Goal: Information Seeking & Learning: Learn about a topic

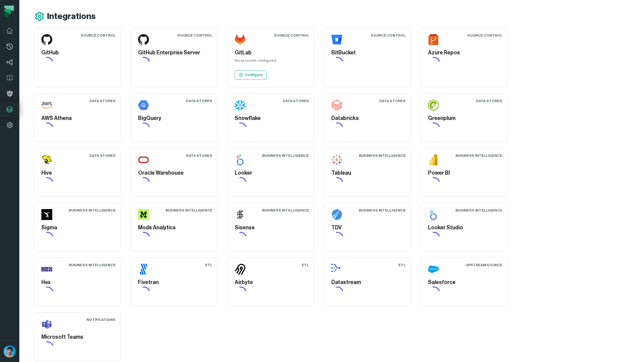
click at [8, 63] on icon at bounding box center [9, 63] width 7 height 6
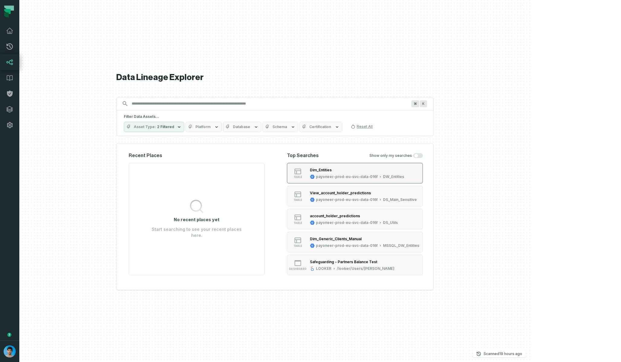
click at [363, 175] on div "payoneer-prod-eu-svc-data-016f" at bounding box center [347, 176] width 62 height 5
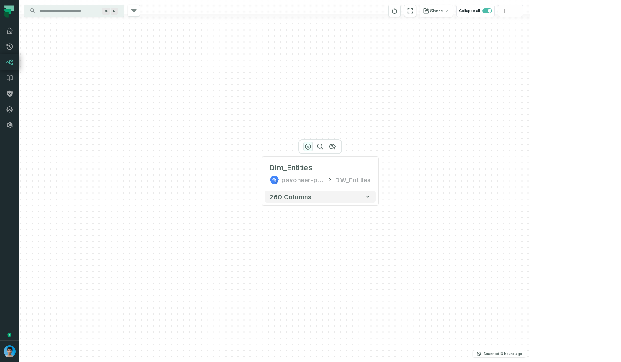
click at [307, 148] on icon "button" at bounding box center [308, 146] width 7 height 7
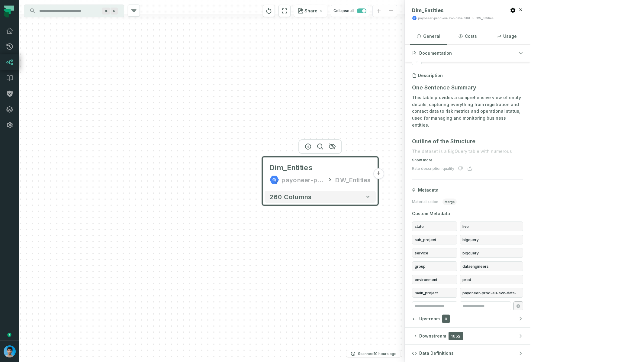
scroll to position [43, 0]
click at [457, 265] on span "group" at bounding box center [434, 266] width 45 height 10
copy span "group"
click at [80, 13] on input "Discovery Provider cmdk menu" at bounding box center [69, 11] width 66 height 10
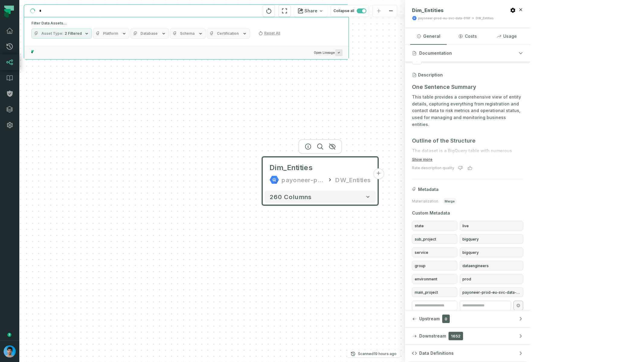
paste input "**********"
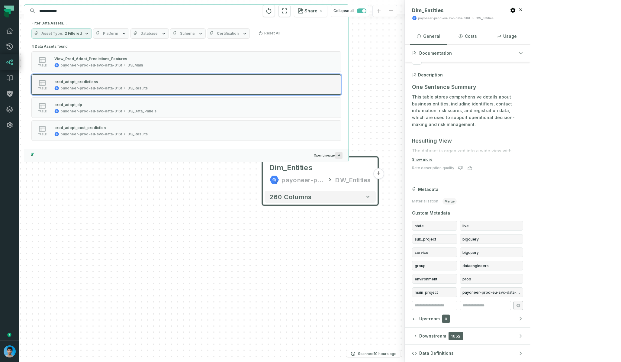
type input "**********"
click at [89, 85] on div "prod_adopt_predictions payoneer-prod-eu-svc-data-016f DS_Results" at bounding box center [101, 85] width 98 height 12
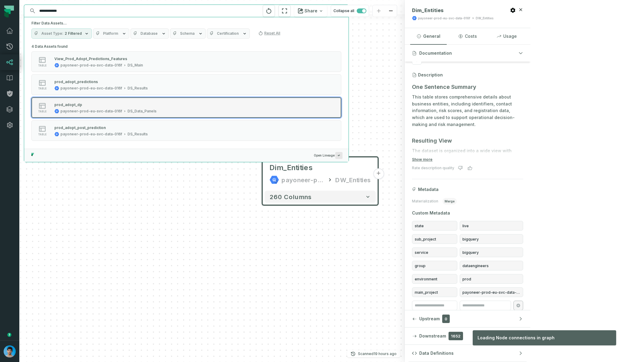
click at [105, 110] on div "payoneer-prod-eu-svc-data-016f" at bounding box center [91, 111] width 62 height 5
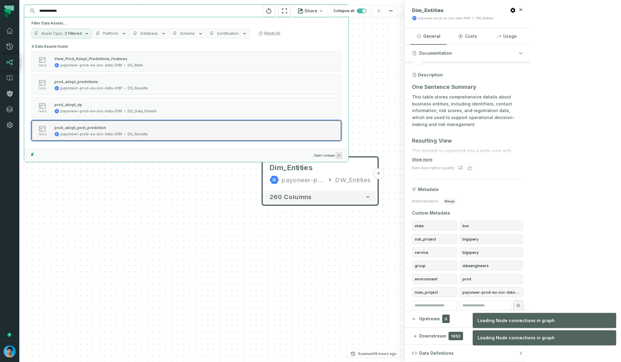
click at [92, 130] on div "prod_adopt_post_prediction" at bounding box center [100, 127] width 93 height 6
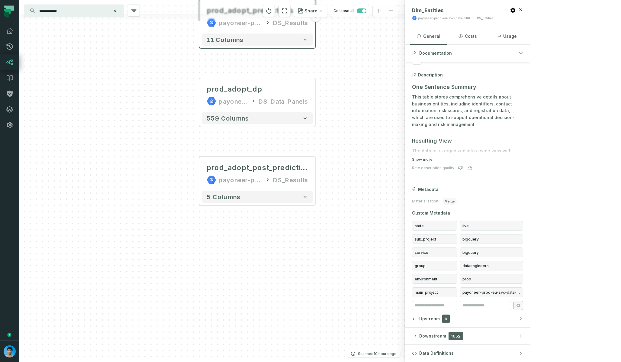
click at [251, 27] on div "payoneer-prod-eu-svc-data-016f" at bounding box center [241, 23] width 44 height 10
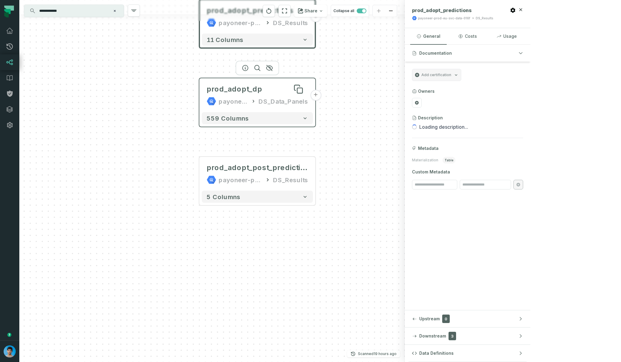
click at [240, 92] on div "prod_adopt_dp" at bounding box center [235, 89] width 56 height 10
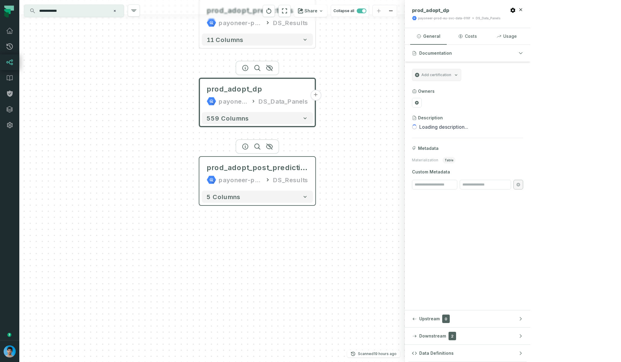
click at [250, 178] on div "payoneer-prod-eu-svc-data-016f" at bounding box center [241, 180] width 44 height 10
